Goal: Task Accomplishment & Management: Complete application form

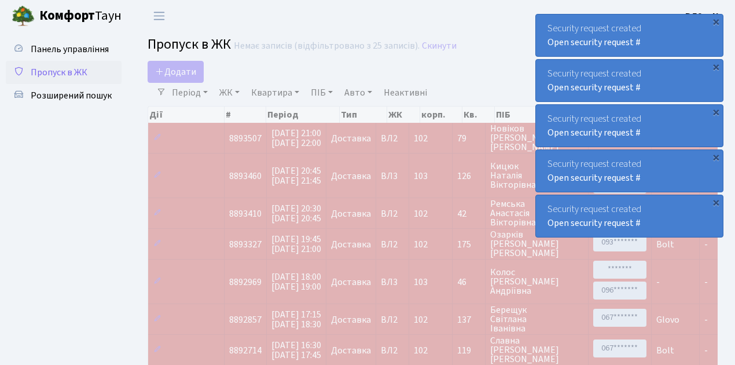
select select "25"
click at [83, 74] on span "Пропуск в ЖК" at bounding box center [59, 72] width 57 height 13
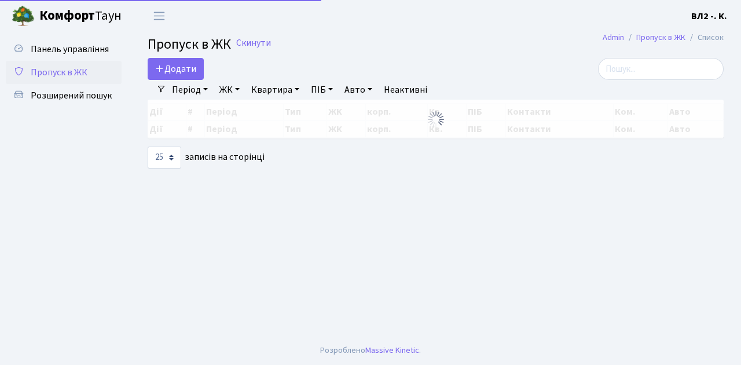
select select "25"
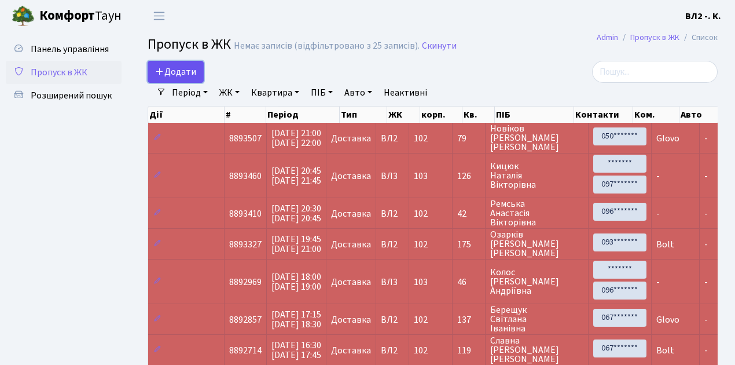
click at [178, 71] on span "Додати" at bounding box center [175, 71] width 41 height 13
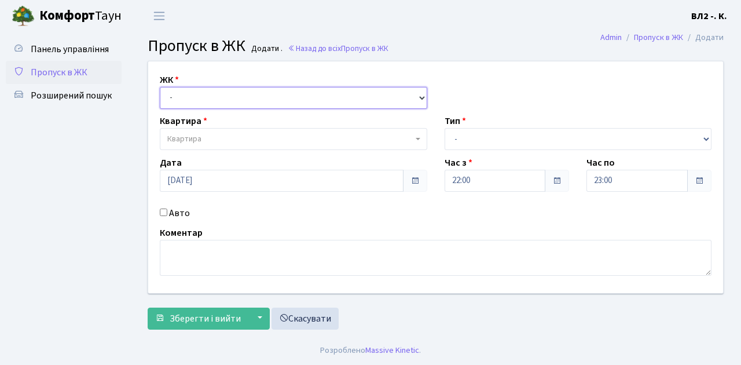
click at [192, 98] on select "- [STREET_ADDRESS][PERSON_NAME]" at bounding box center [294, 98] width 268 height 22
select select "317"
click at [160, 87] on select "- [STREET_ADDRESS][PERSON_NAME]" at bounding box center [294, 98] width 268 height 22
select select
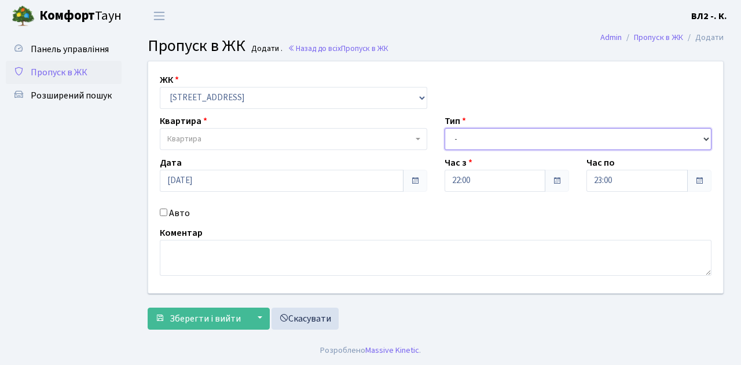
click at [473, 142] on select "- Доставка Таксі Гості Сервіс" at bounding box center [579, 139] width 268 height 22
select select "1"
click at [445, 128] on select "- Доставка Таксі Гості Сервіс" at bounding box center [579, 139] width 268 height 22
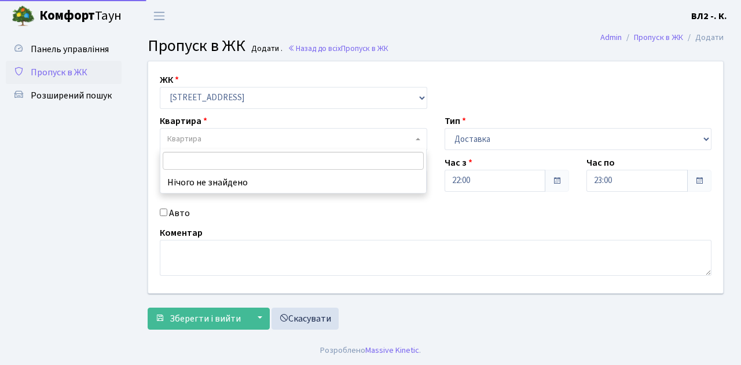
click at [227, 137] on span "Квартира" at bounding box center [290, 139] width 246 height 12
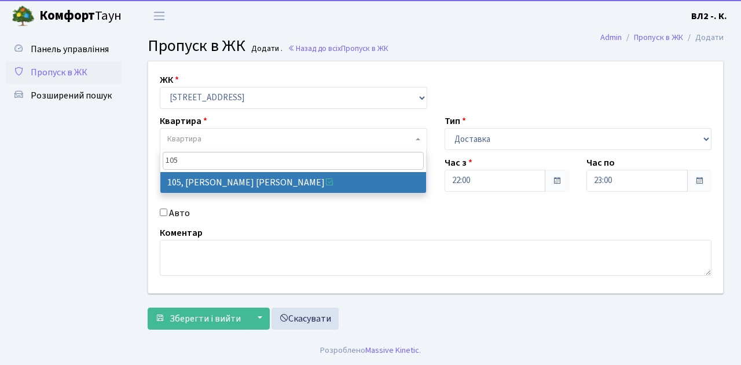
type input "105"
select select "38251"
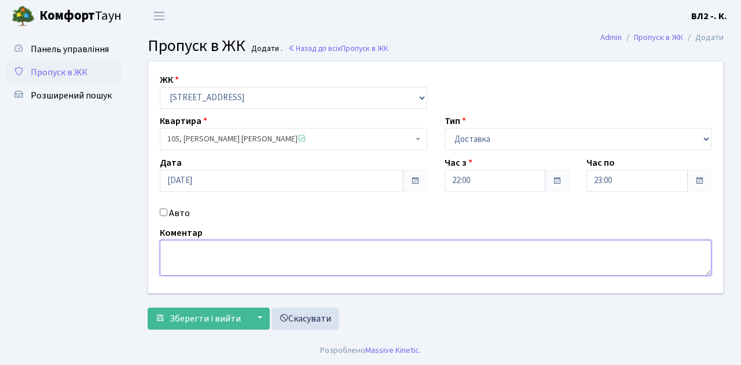
click at [224, 243] on textarea at bounding box center [436, 258] width 552 height 36
type textarea "1"
type textarea "Glovo"
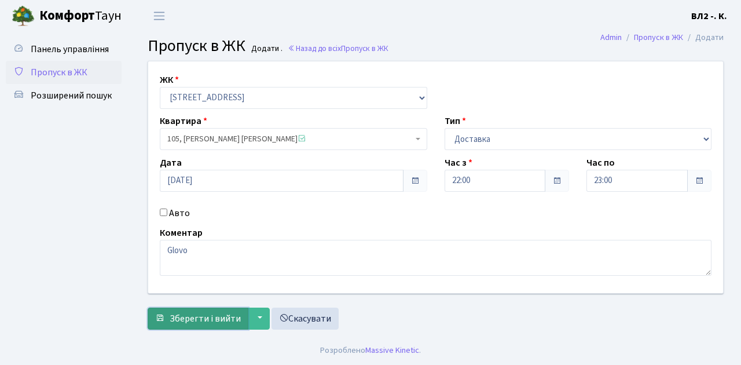
drag, startPoint x: 200, startPoint y: 314, endPoint x: 206, endPoint y: 310, distance: 7.1
click at [201, 312] on span "Зберегти і вийти" at bounding box center [205, 318] width 71 height 13
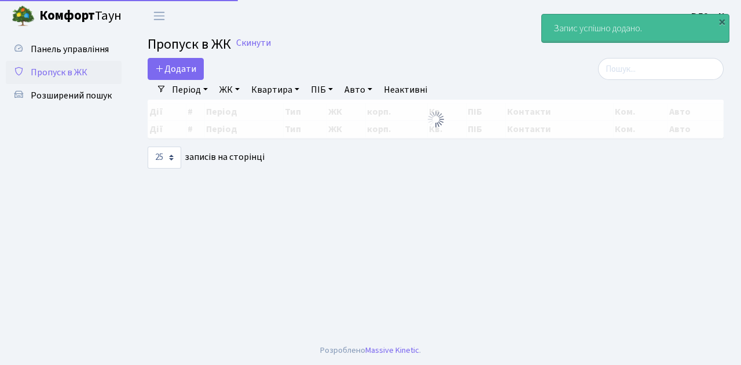
select select "25"
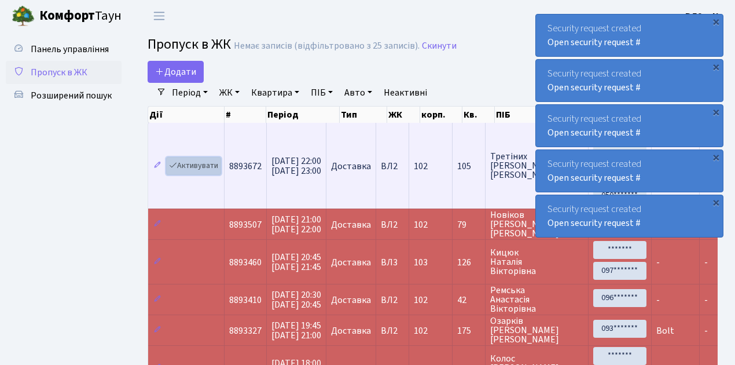
click at [206, 167] on link "Активувати" at bounding box center [193, 166] width 55 height 18
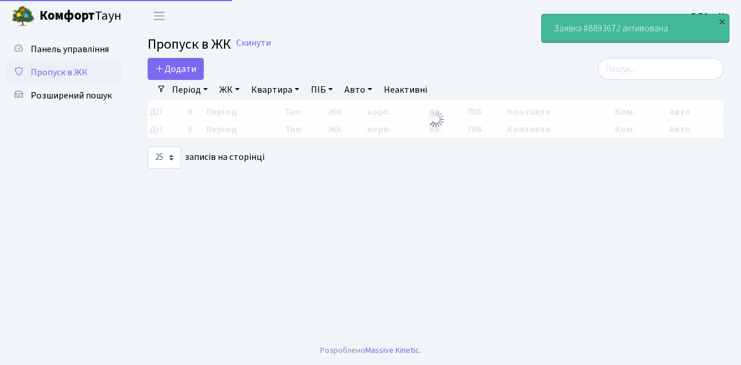
select select "25"
